Goal: Information Seeking & Learning: Learn about a topic

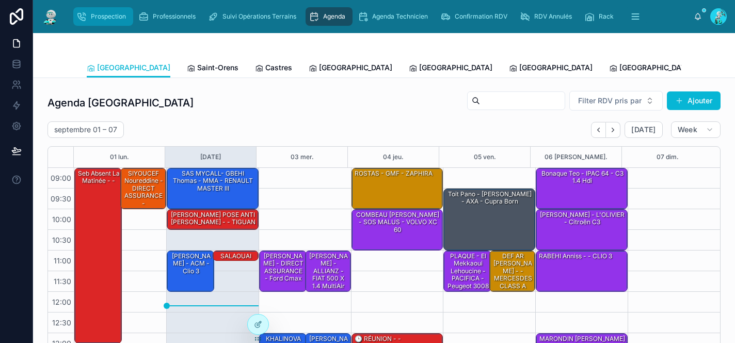
scroll to position [165, 0]
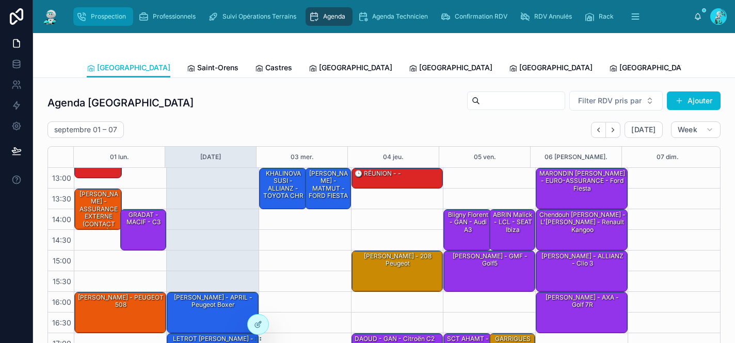
click at [115, 17] on span "Prospection" at bounding box center [108, 16] width 35 height 8
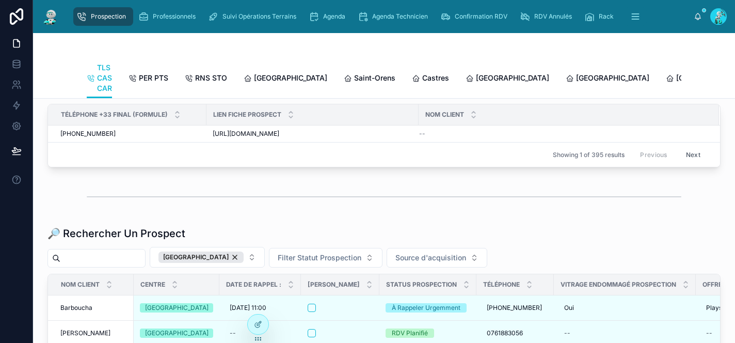
scroll to position [1222, 0]
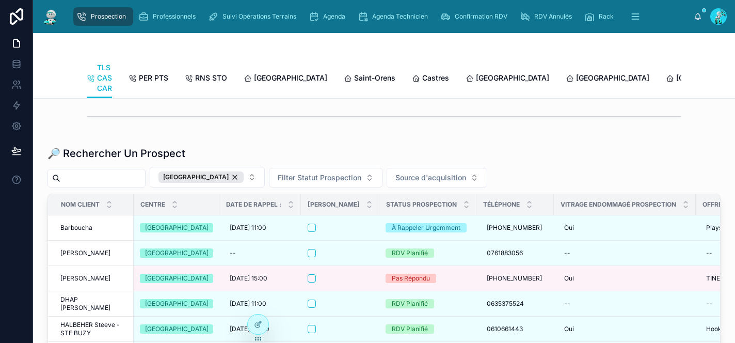
click at [121, 185] on input "text" at bounding box center [102, 178] width 85 height 14
paste input "**********"
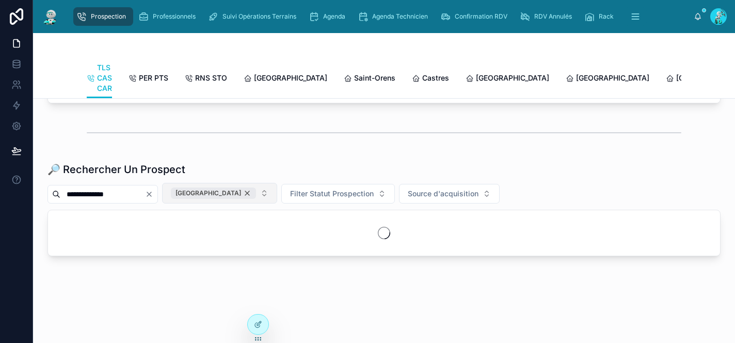
type input "**********"
click at [224, 199] on div "[GEOGRAPHIC_DATA]" at bounding box center [213, 192] width 85 height 11
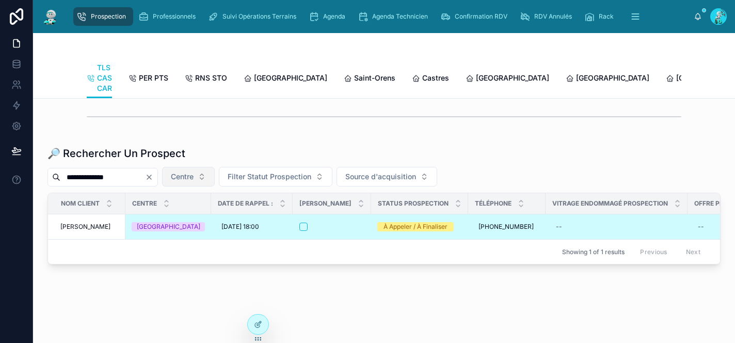
click at [328, 231] on div at bounding box center [331, 227] width 65 height 8
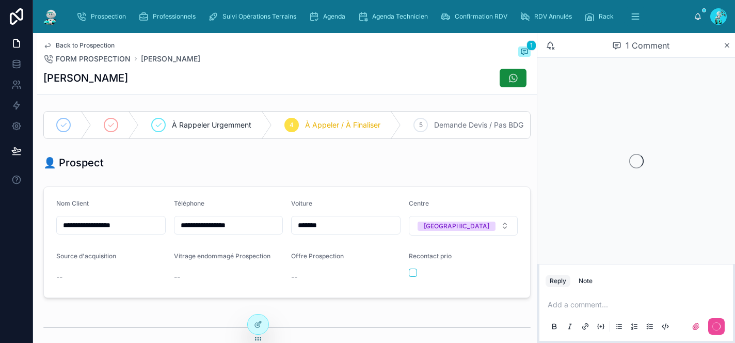
scroll to position [155, 0]
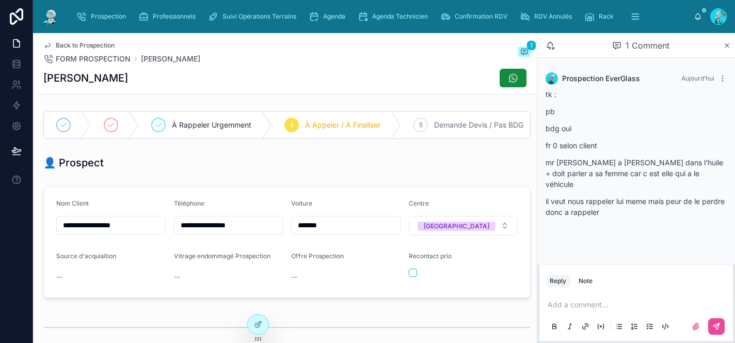
click at [82, 43] on span "Back to Prospection" at bounding box center [85, 45] width 59 height 8
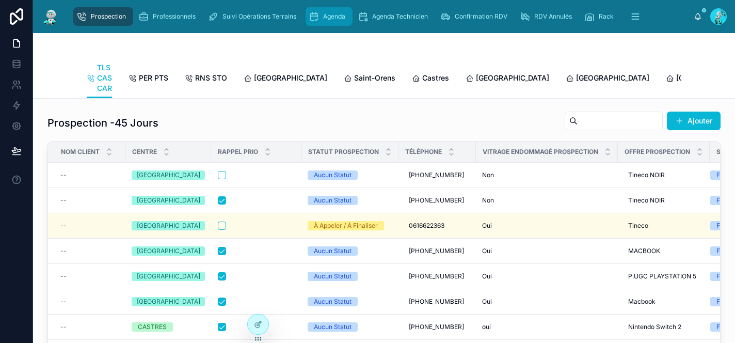
click at [339, 19] on span "Agenda" at bounding box center [334, 16] width 22 height 8
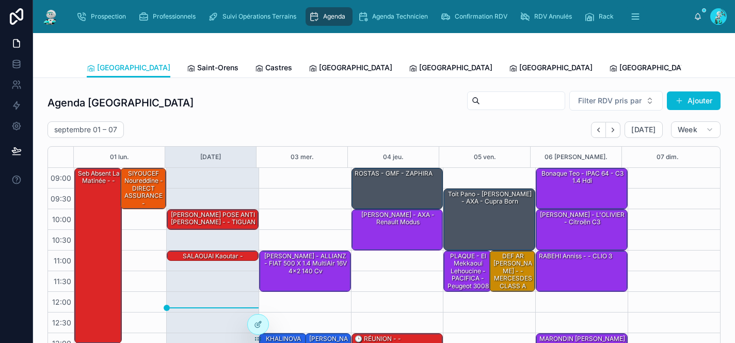
scroll to position [165, 0]
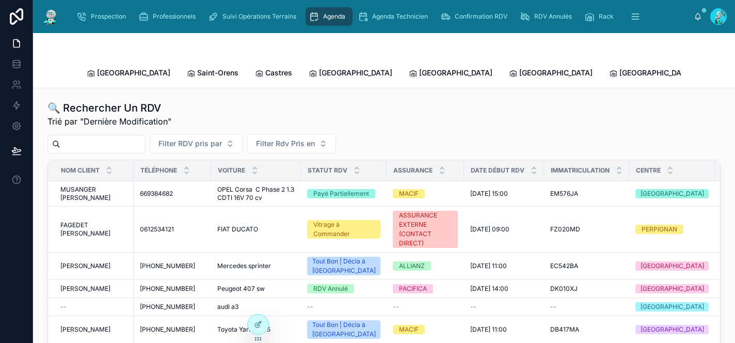
click at [98, 137] on input "text" at bounding box center [102, 144] width 85 height 14
type input "*******"
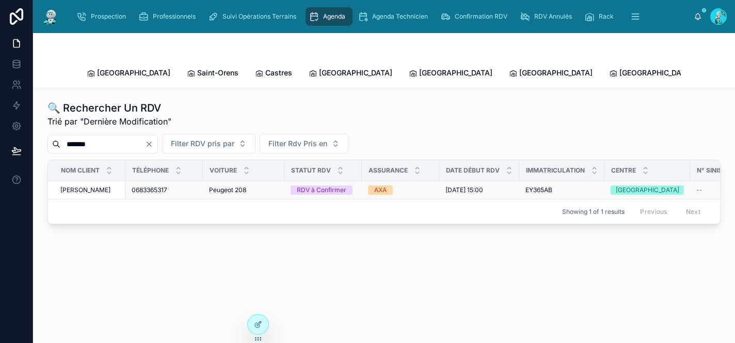
click at [183, 186] on div "0683365317 0683365317" at bounding box center [164, 190] width 65 height 8
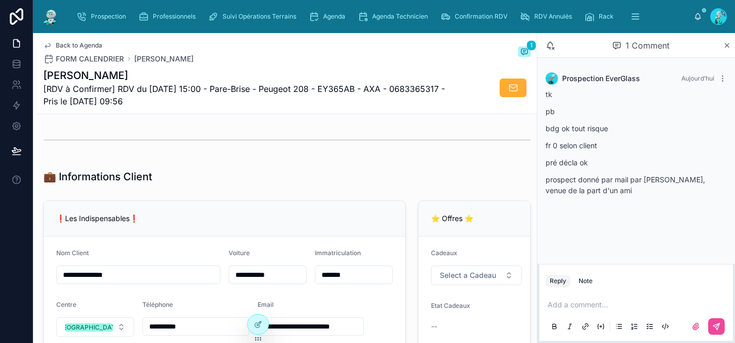
scroll to position [165, 0]
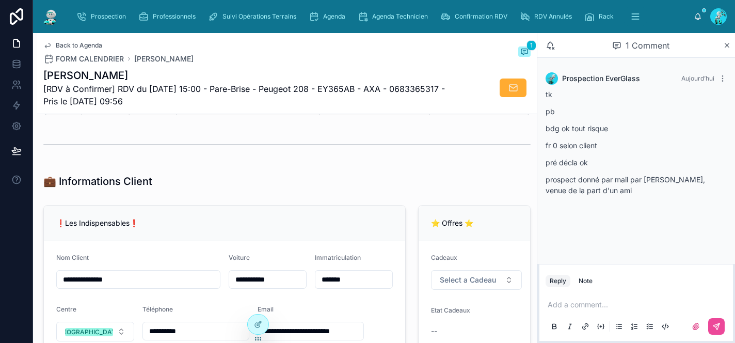
click at [62, 287] on input "**********" at bounding box center [138, 279] width 163 height 14
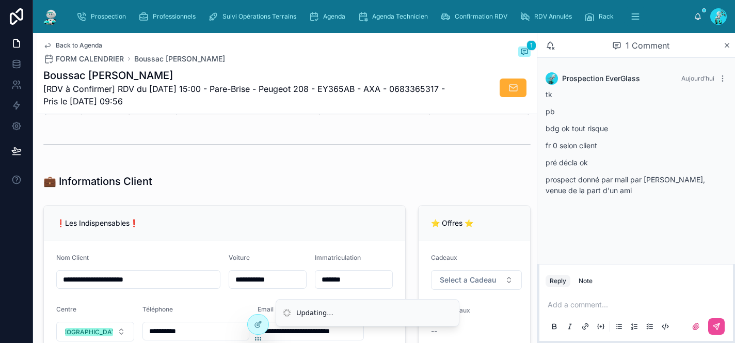
type input "**********"
click at [275, 219] on div "❗Les Indispensables❗" at bounding box center [224, 223] width 361 height 36
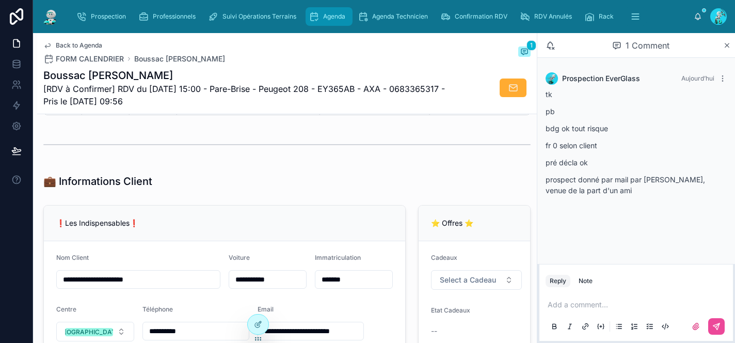
click at [321, 18] on div "Agenda" at bounding box center [329, 16] width 41 height 17
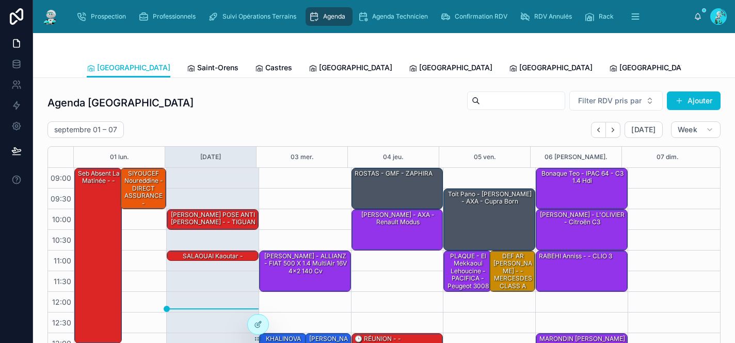
scroll to position [165, 0]
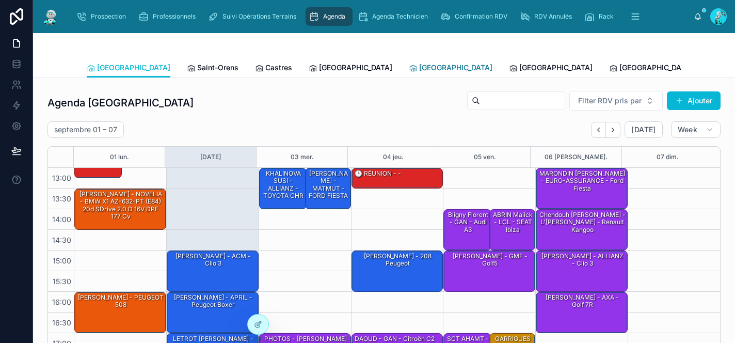
click at [419, 70] on span "[GEOGRAPHIC_DATA]" at bounding box center [455, 67] width 73 height 10
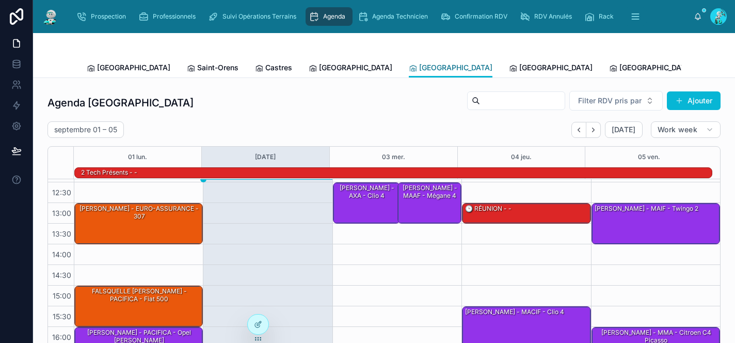
scroll to position [101, 0]
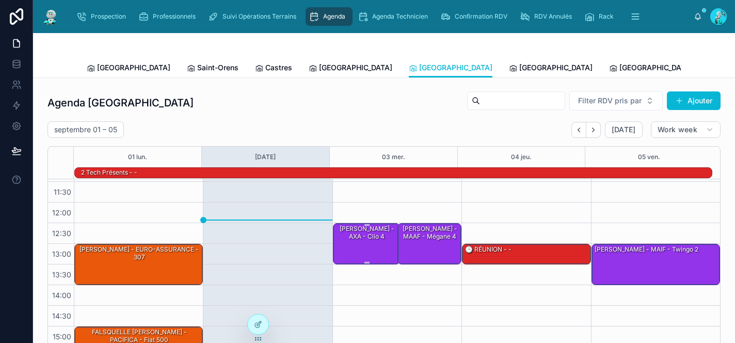
click at [366, 245] on div "[PERSON_NAME] - AXA - Clio 4" at bounding box center [367, 243] width 64 height 39
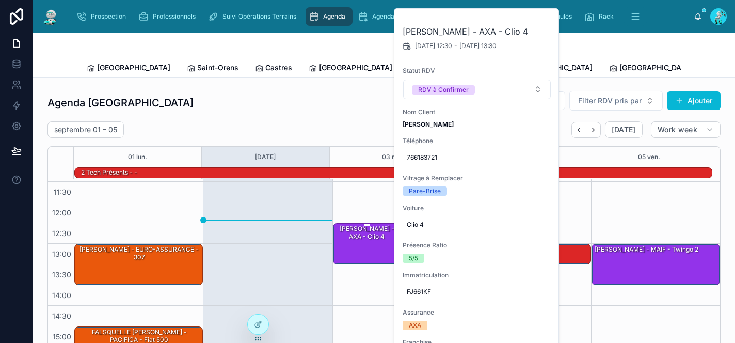
click at [366, 245] on div "[PERSON_NAME] - AXA - Clio 4" at bounding box center [367, 243] width 64 height 39
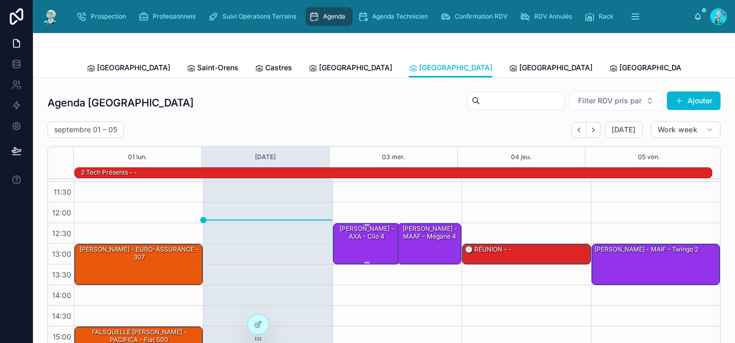
click at [366, 245] on div "[PERSON_NAME] - AXA - Clio 4" at bounding box center [367, 243] width 64 height 39
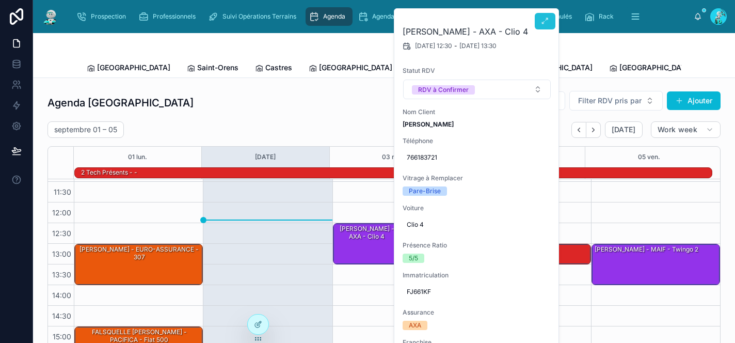
click at [538, 21] on button at bounding box center [545, 21] width 21 height 17
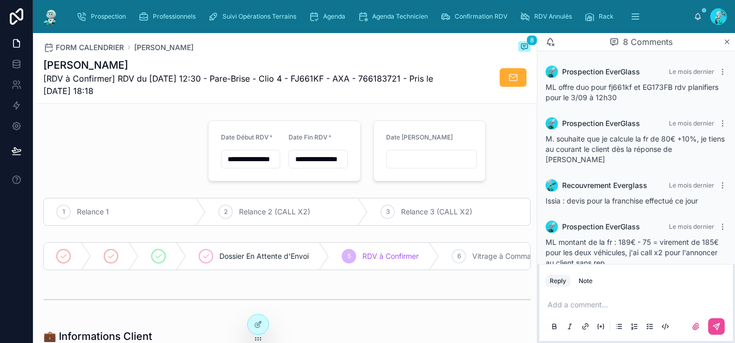
scroll to position [204, 0]
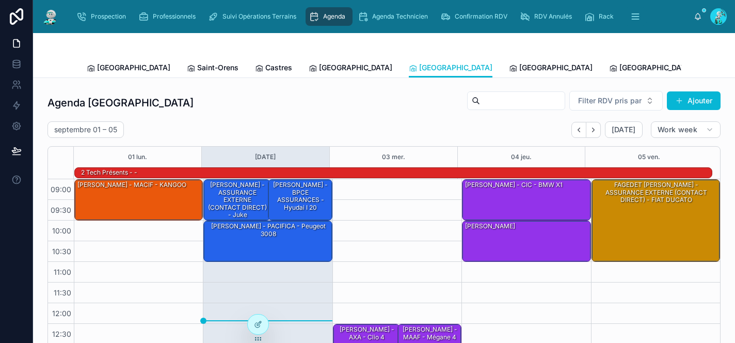
scroll to position [177, 0]
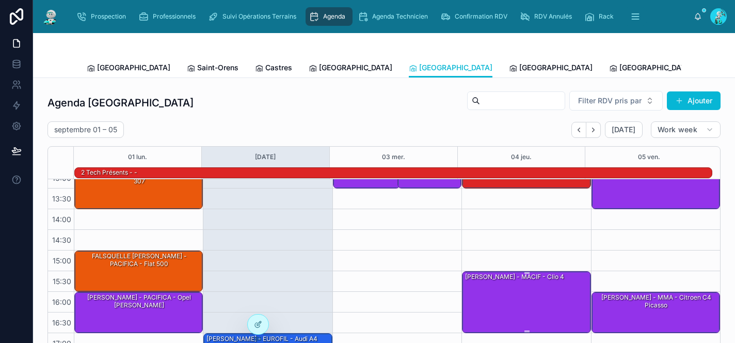
click at [505, 304] on div "[PERSON_NAME] - MACIF - Clio 4" at bounding box center [526, 302] width 125 height 60
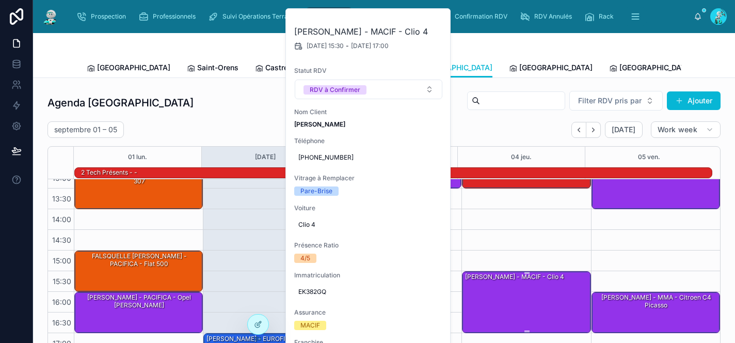
click at [505, 304] on div "[PERSON_NAME] - MACIF - Clio 4" at bounding box center [526, 302] width 125 height 60
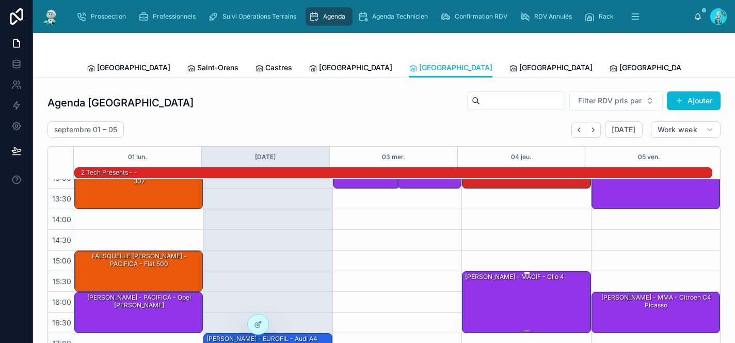
click at [479, 285] on div "[PERSON_NAME] - MACIF - Clio 4" at bounding box center [526, 302] width 125 height 60
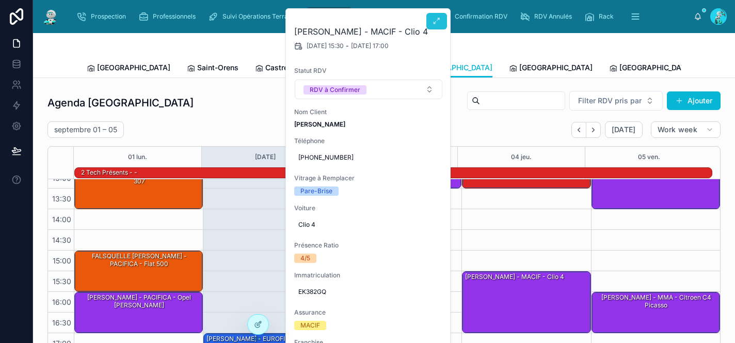
click at [430, 23] on button at bounding box center [436, 21] width 21 height 17
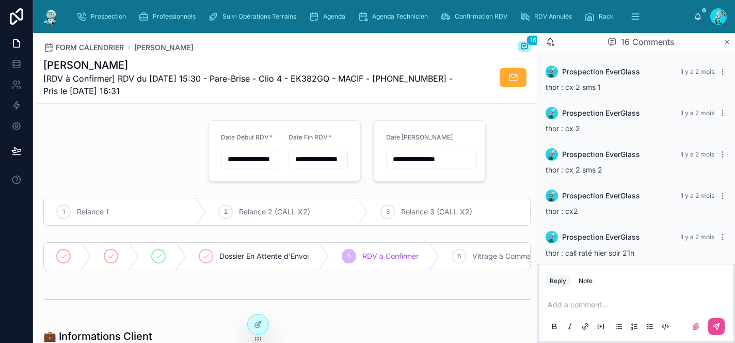
scroll to position [786, 0]
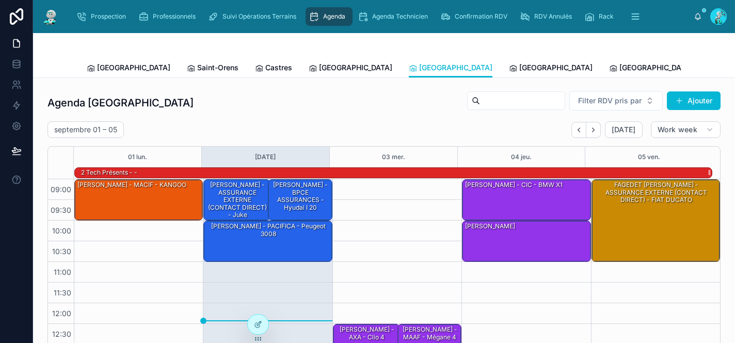
scroll to position [177, 0]
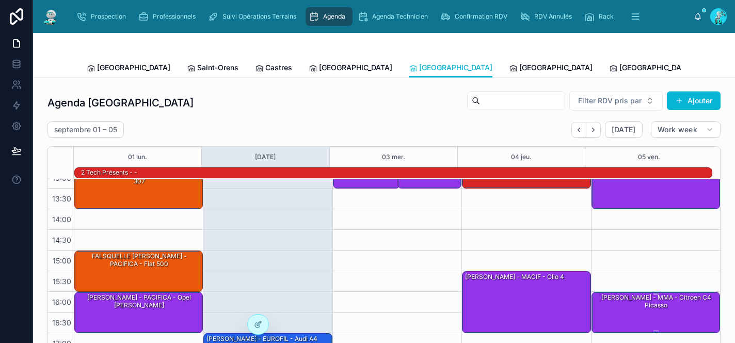
click at [633, 312] on div "[PERSON_NAME] - MMA - citroen C4 Picasso" at bounding box center [656, 311] width 125 height 39
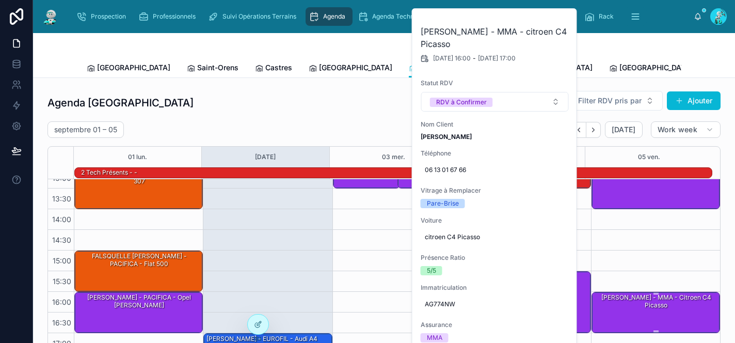
click at [633, 312] on div "[PERSON_NAME] - MMA - citroen C4 Picasso" at bounding box center [656, 311] width 125 height 39
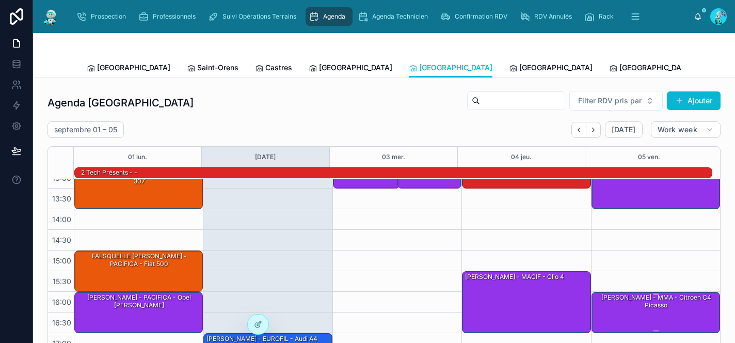
click at [633, 312] on div "[PERSON_NAME] - MMA - citroen C4 Picasso" at bounding box center [656, 311] width 125 height 39
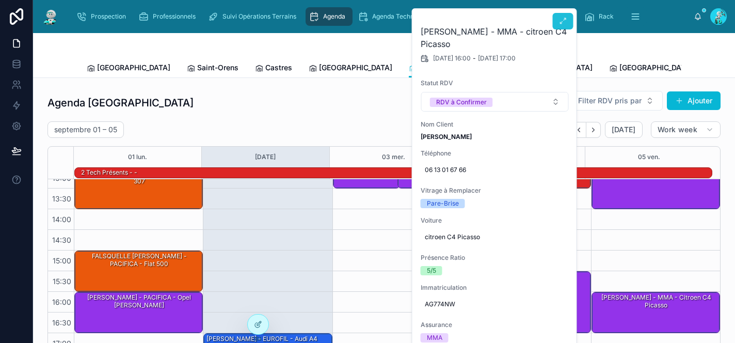
click at [561, 18] on icon at bounding box center [563, 21] width 8 height 8
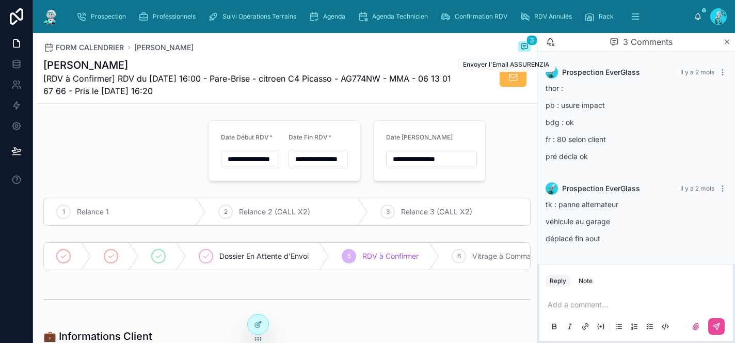
scroll to position [72, 0]
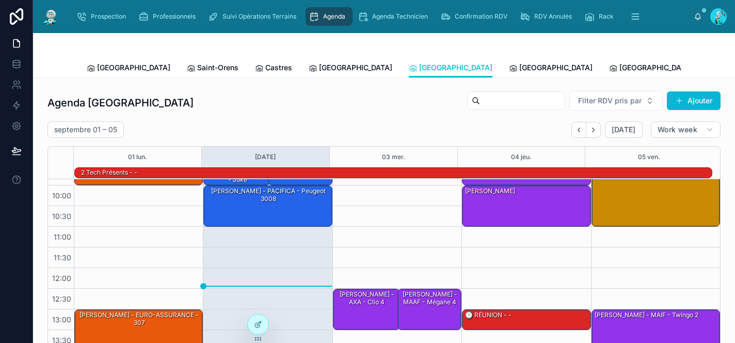
scroll to position [33, 0]
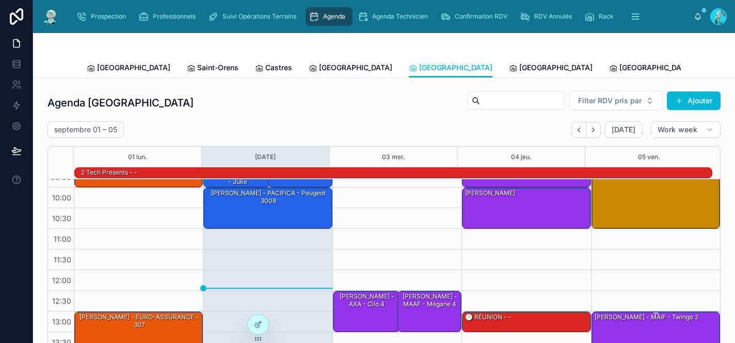
click at [630, 323] on div "[PERSON_NAME] - MAIF - Twingo 2" at bounding box center [656, 331] width 125 height 39
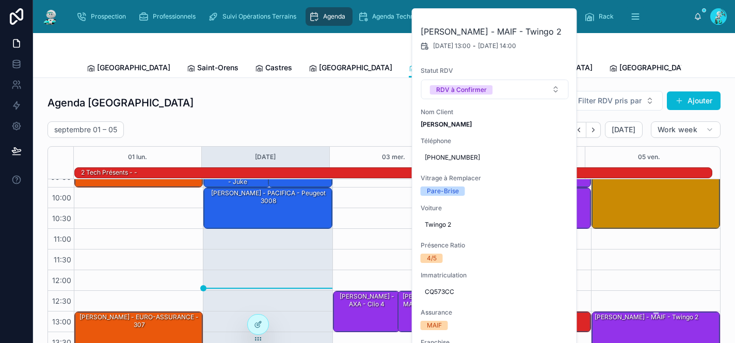
click at [630, 323] on div "[PERSON_NAME] - MAIF - Twingo 2" at bounding box center [656, 331] width 125 height 39
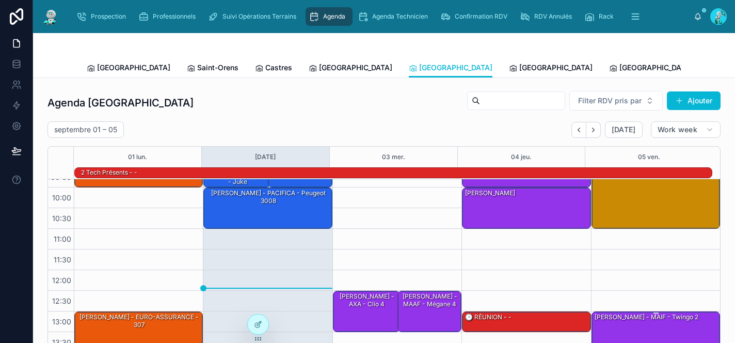
click at [630, 323] on div "[PERSON_NAME] - MAIF - Twingo 2" at bounding box center [656, 331] width 125 height 39
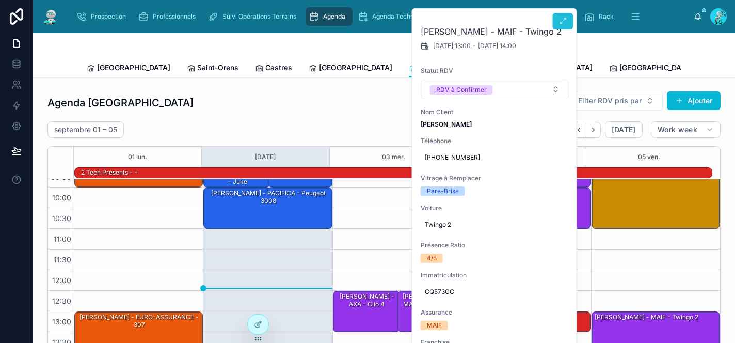
click at [567, 24] on button at bounding box center [563, 21] width 21 height 17
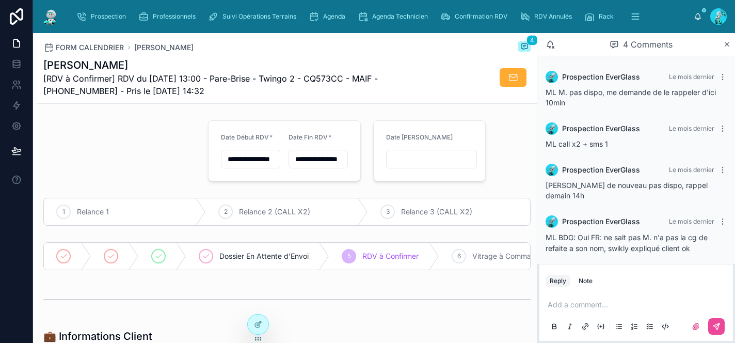
scroll to position [1, 0]
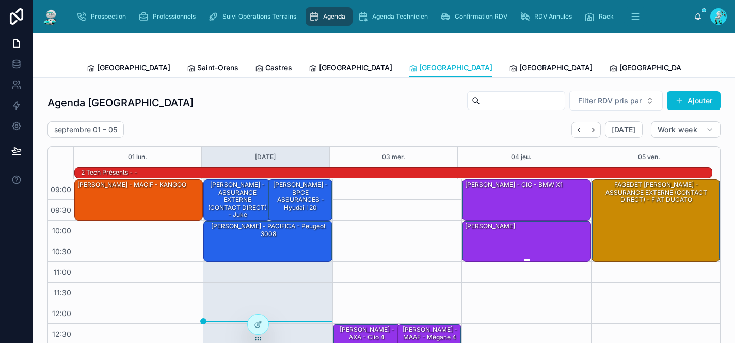
click at [535, 233] on div "[PERSON_NAME]" at bounding box center [526, 240] width 125 height 39
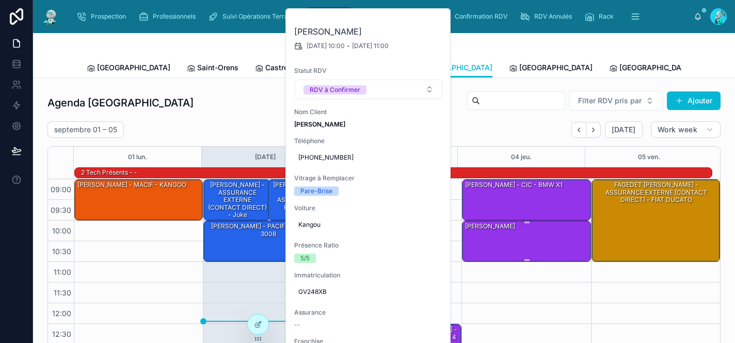
click at [535, 233] on div "[PERSON_NAME]" at bounding box center [526, 240] width 125 height 39
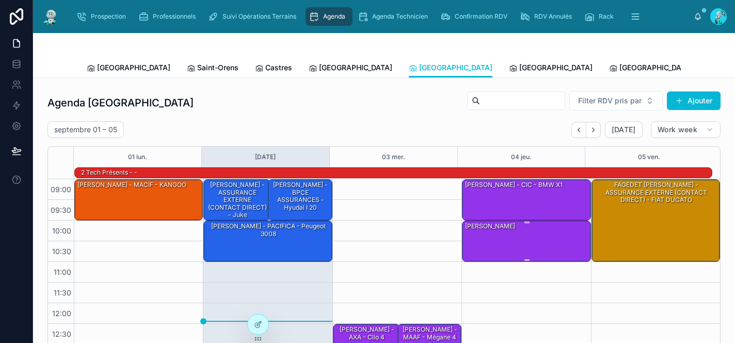
click at [535, 233] on div "[PERSON_NAME]" at bounding box center [526, 240] width 125 height 39
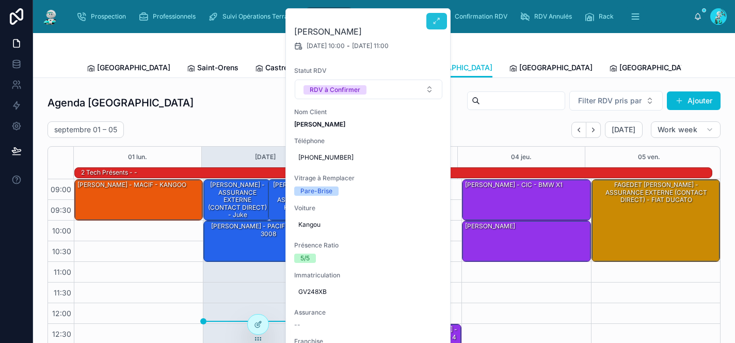
click at [433, 24] on icon at bounding box center [437, 21] width 8 height 8
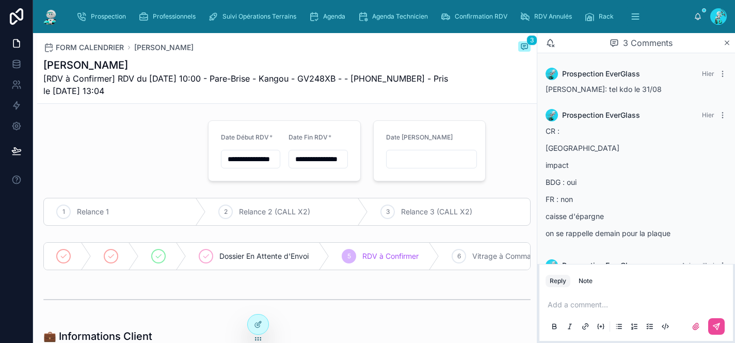
scroll to position [47, 0]
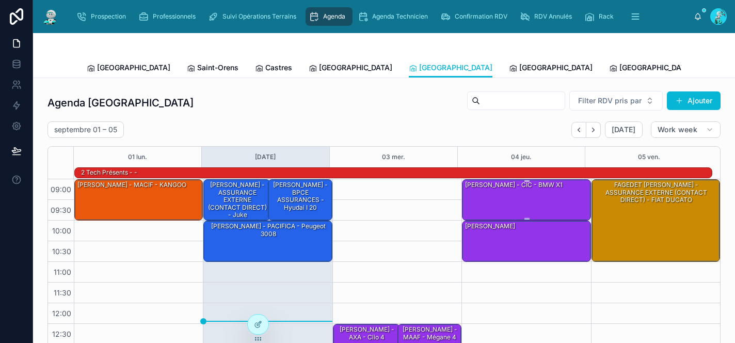
click at [491, 205] on div "[PERSON_NAME] - CIC - BMW x1" at bounding box center [526, 199] width 125 height 39
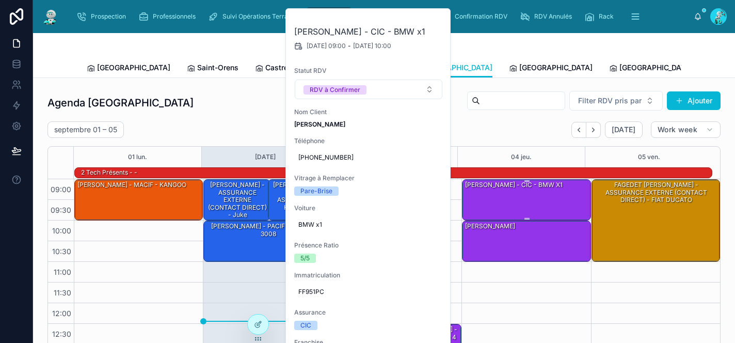
click at [491, 205] on div "[PERSON_NAME] - CIC - BMW x1" at bounding box center [526, 199] width 125 height 39
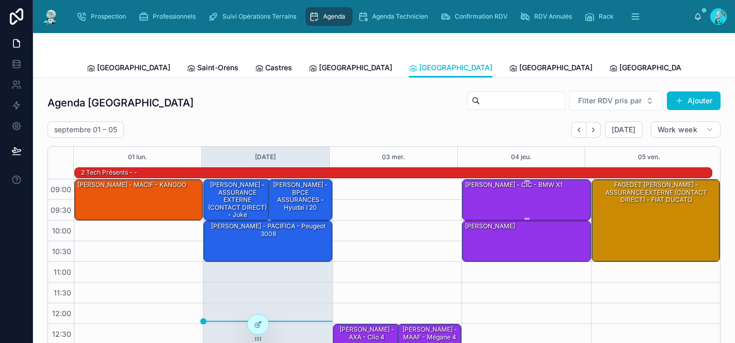
click at [491, 205] on div "[PERSON_NAME] - CIC - BMW x1" at bounding box center [526, 199] width 125 height 39
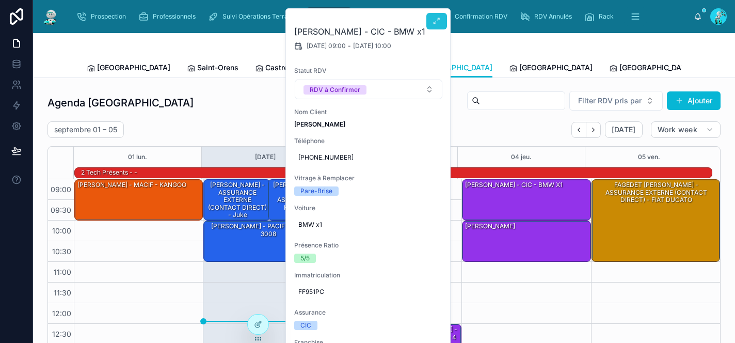
click at [438, 21] on icon at bounding box center [437, 21] width 8 height 8
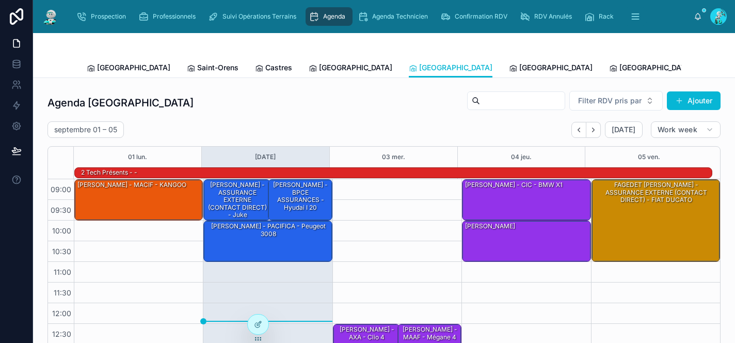
scroll to position [177, 0]
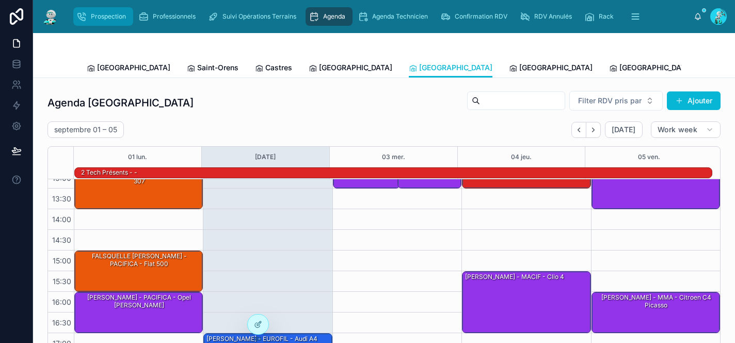
click at [117, 20] on span "Prospection" at bounding box center [108, 16] width 35 height 8
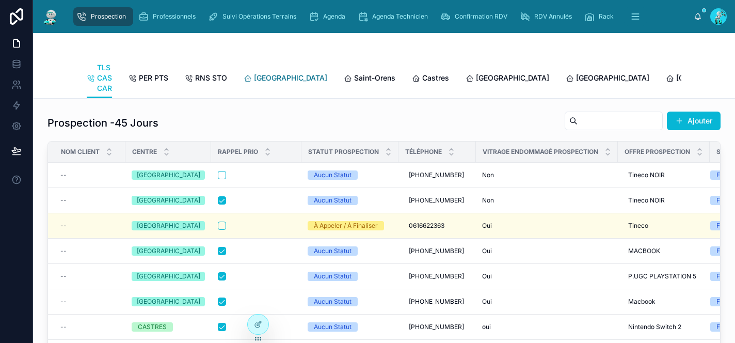
click at [257, 76] on span "[GEOGRAPHIC_DATA]" at bounding box center [290, 78] width 73 height 10
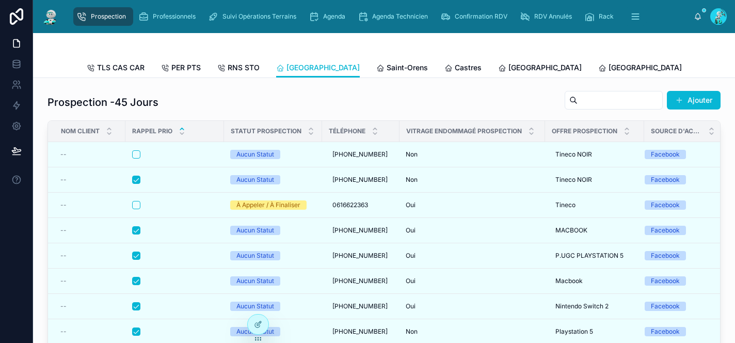
click at [181, 132] on icon at bounding box center [182, 128] width 7 height 7
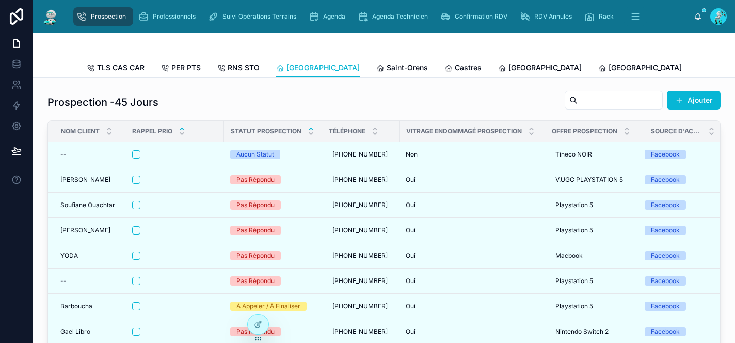
click at [311, 130] on icon at bounding box center [311, 129] width 4 height 2
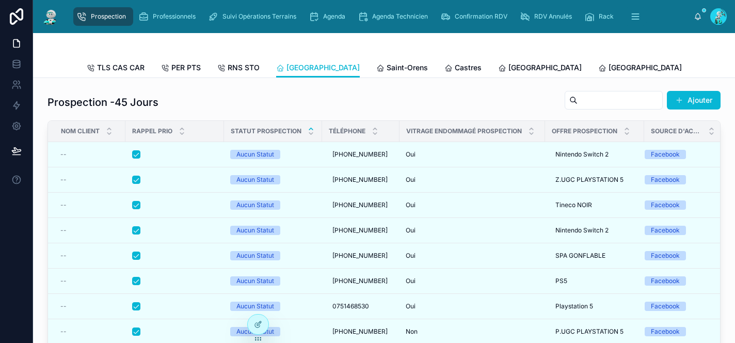
click at [311, 130] on icon at bounding box center [311, 129] width 4 height 2
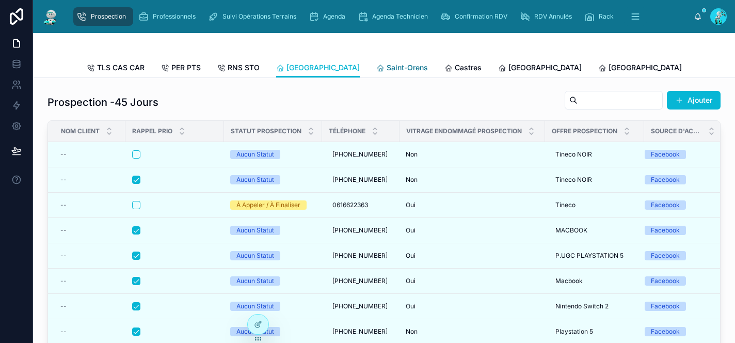
click at [376, 73] on link "Saint-Orens" at bounding box center [402, 68] width 52 height 21
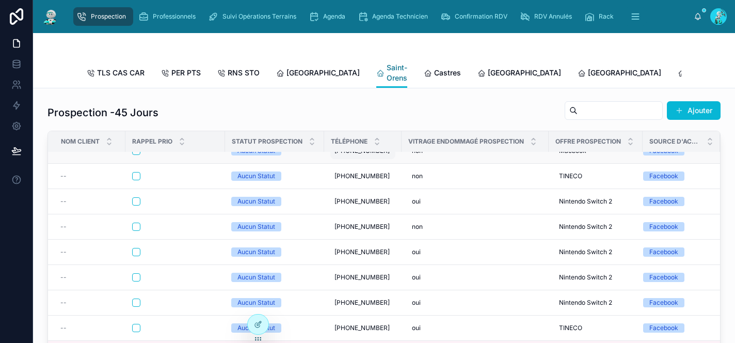
scroll to position [22, 0]
click at [434, 76] on span "Castres" at bounding box center [447, 73] width 27 height 10
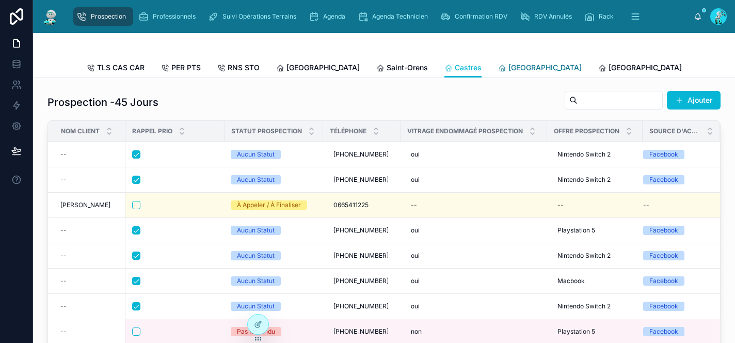
click at [509, 71] on span "[GEOGRAPHIC_DATA]" at bounding box center [545, 67] width 73 height 10
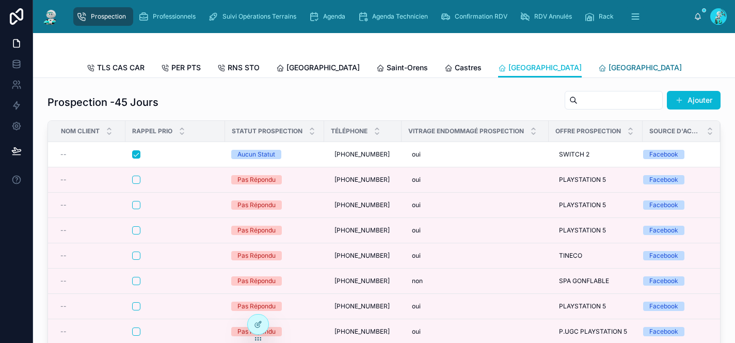
click at [609, 68] on span "[GEOGRAPHIC_DATA]" at bounding box center [645, 67] width 73 height 10
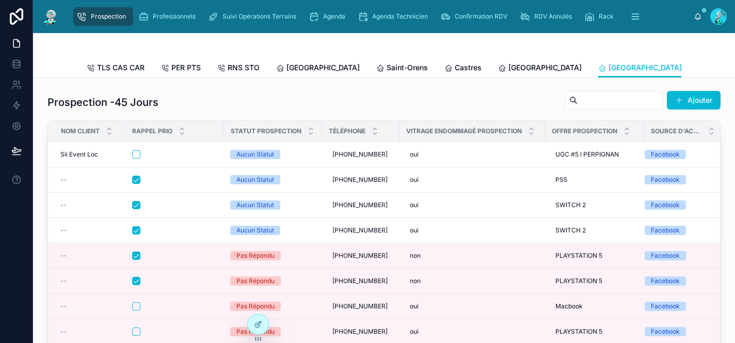
click at [709, 70] on span "[GEOGRAPHIC_DATA]" at bounding box center [745, 67] width 73 height 10
